Goal: Task Accomplishment & Management: Complete application form

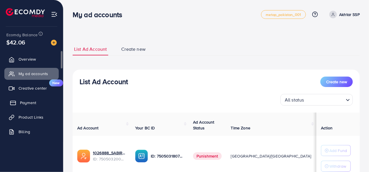
click at [35, 108] on ul "Overview My ad accounts Creative center New Payment Product Links Billing Affil…" at bounding box center [31, 104] width 63 height 107
click at [34, 98] on link "Payment" at bounding box center [31, 103] width 54 height 12
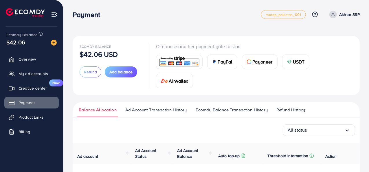
click at [81, 78] on div "Ecomdy Balance $42.06 USD Refund Add balance" at bounding box center [111, 65] width 62 height 45
click at [86, 73] on span "Refund" at bounding box center [90, 72] width 13 height 6
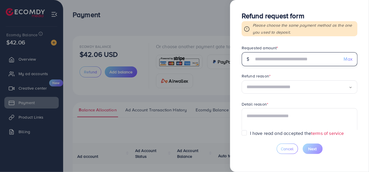
click at [294, 61] on input "text" at bounding box center [297, 59] width 86 height 14
type input "**"
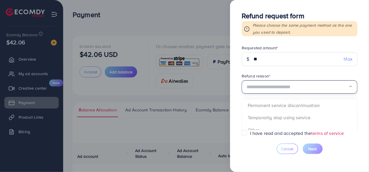
click at [303, 91] on div "Loading..." at bounding box center [300, 87] width 116 height 14
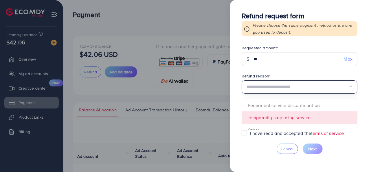
scroll to position [29, 0]
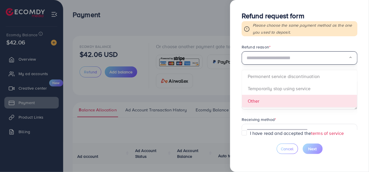
click at [289, 97] on form "Requested amount * $ ** Max Refund reason * Loading... Permanent service discon…" at bounding box center [300, 87] width 116 height 85
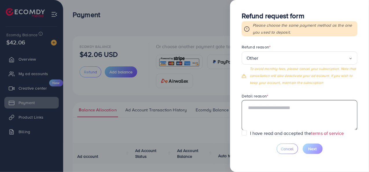
click at [287, 108] on textarea at bounding box center [300, 115] width 116 height 30
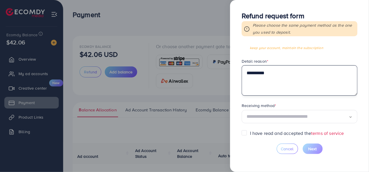
scroll to position [64, 0]
type textarea "**********"
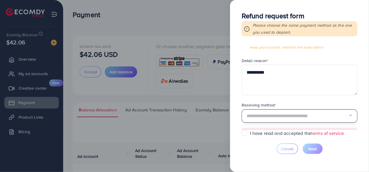
click at [277, 112] on input "Search for option" at bounding box center [298, 115] width 102 height 9
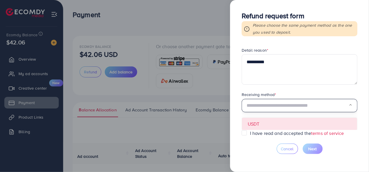
click at [277, 121] on form "**********" at bounding box center [300, 87] width 116 height 85
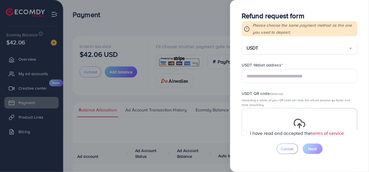
scroll to position [133, 0]
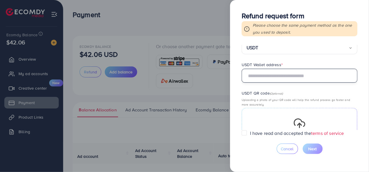
click at [273, 78] on input "text" at bounding box center [300, 76] width 116 height 14
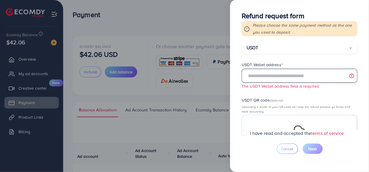
paste input "**********"
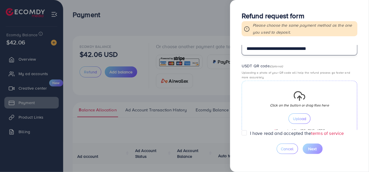
scroll to position [191, 0]
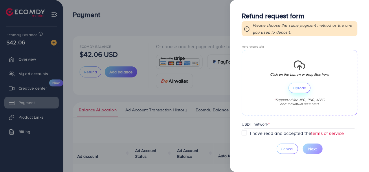
type input "**********"
click at [290, 88] on button "Upload" at bounding box center [300, 88] width 22 height 10
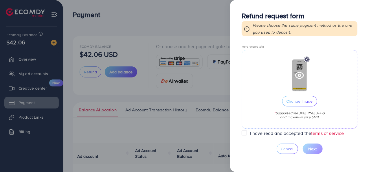
click at [298, 77] on icon at bounding box center [299, 75] width 9 height 9
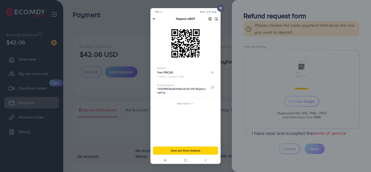
click at [222, 6] on icon at bounding box center [220, 8] width 5 height 5
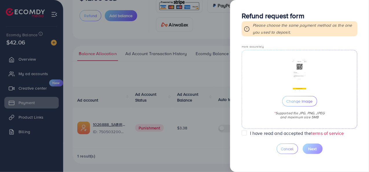
scroll to position [223, 0]
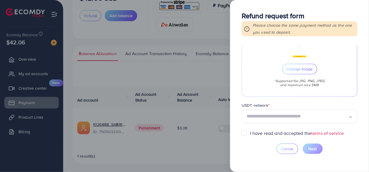
click at [302, 116] on input "Search for option" at bounding box center [298, 116] width 102 height 9
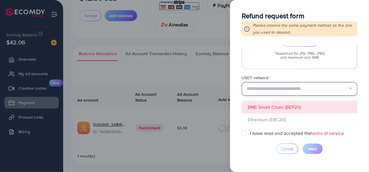
scroll to position [310, 0]
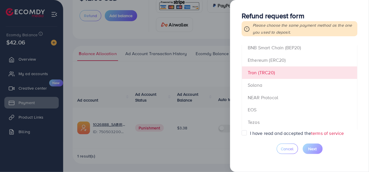
click at [282, 69] on form "**********" at bounding box center [300, 87] width 116 height 85
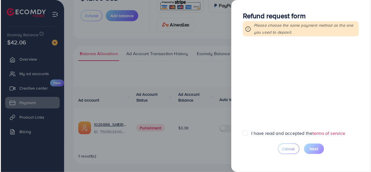
scroll to position [223, 0]
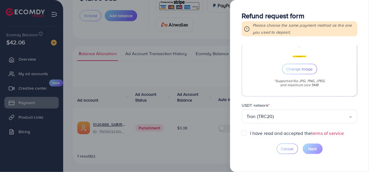
click at [290, 135] on label "I have read and accepted the terms of service" at bounding box center [297, 133] width 94 height 7
click at [313, 145] on button "Next" at bounding box center [313, 148] width 20 height 10
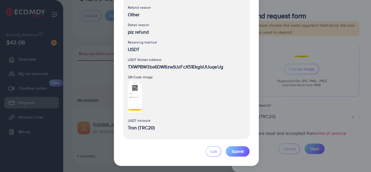
scroll to position [81, 0]
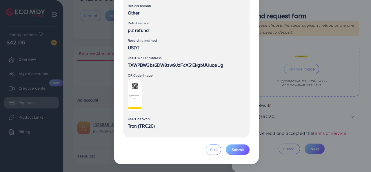
click at [231, 156] on div "Refund request form Here is a summary of your refund request. Please review the…" at bounding box center [186, 45] width 145 height 237
click at [231, 149] on span "Submit" at bounding box center [237, 150] width 12 height 6
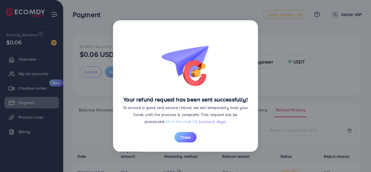
click at [184, 142] on div "Your refund request has been sent successfully! To ensure a quick and secure re…" at bounding box center [185, 85] width 145 height 131
click at [191, 133] on button "Close" at bounding box center [185, 137] width 22 height 10
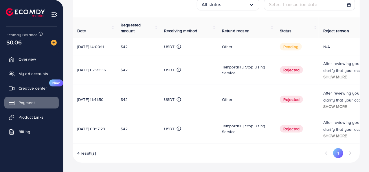
scroll to position [130, 0]
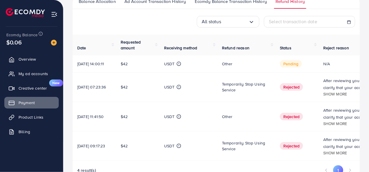
scroll to position [72, 0]
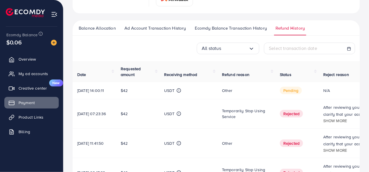
scroll to position [87, 0]
